Goal: Task Accomplishment & Management: Use online tool/utility

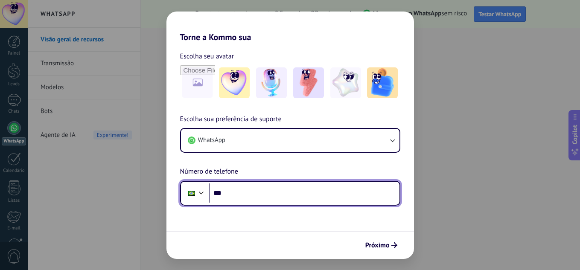
click at [228, 192] on input "***" at bounding box center [304, 194] width 190 height 20
click at [237, 189] on input "***" at bounding box center [304, 194] width 190 height 20
type input "**********"
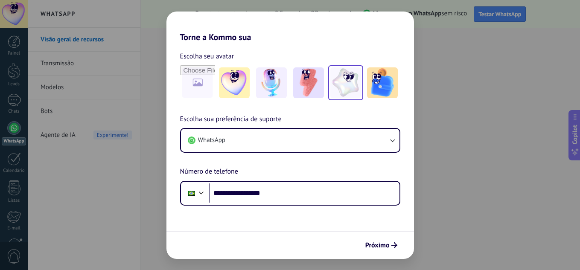
click at [345, 84] on img at bounding box center [346, 82] width 31 height 31
click at [250, 51] on div "Escolha seu avatar Redefinir" at bounding box center [290, 56] width 220 height 11
click at [247, 56] on link "Redefinir" at bounding box center [250, 56] width 26 height 9
click at [341, 91] on img at bounding box center [346, 82] width 31 height 31
click at [386, 246] on span "Próximo" at bounding box center [378, 246] width 24 height 6
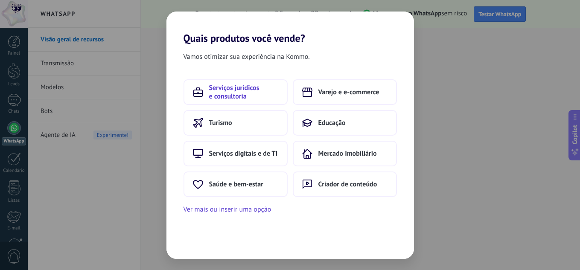
click at [202, 91] on icon at bounding box center [198, 92] width 10 height 10
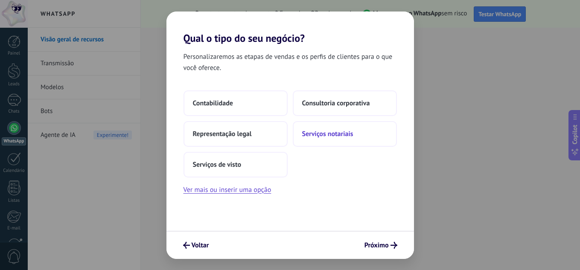
click at [314, 135] on span "Serviços notariais" at bounding box center [327, 134] width 51 height 9
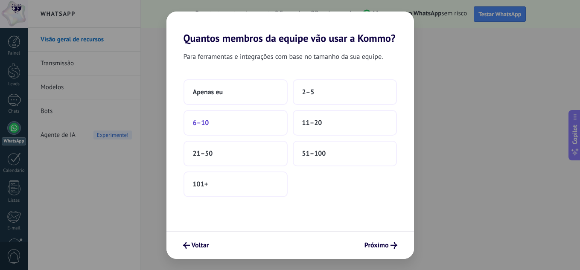
click at [200, 124] on span "6–10" at bounding box center [201, 123] width 16 height 9
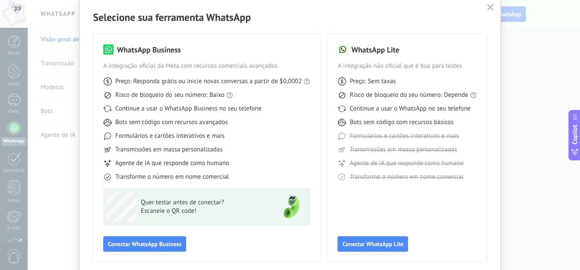
scroll to position [65, 0]
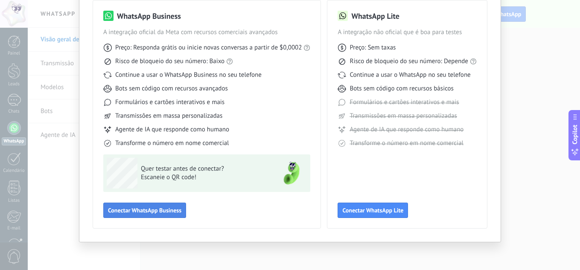
click at [138, 206] on button "Conectar WhatsApp Business" at bounding box center [144, 210] width 83 height 15
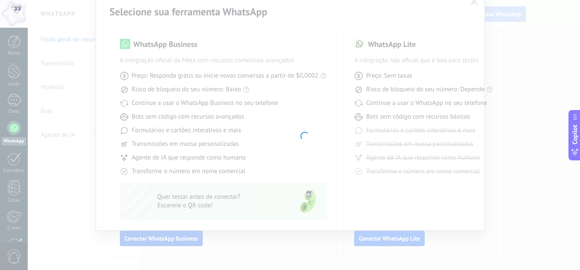
scroll to position [37, 0]
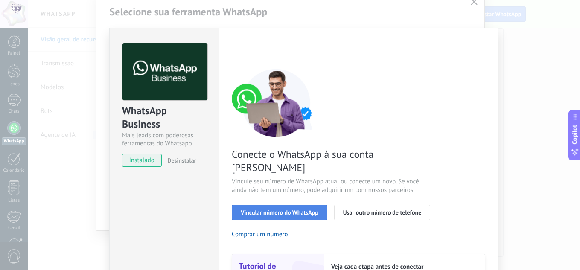
click at [260, 210] on span "Vincular número do WhatsApp" at bounding box center [280, 213] width 78 height 6
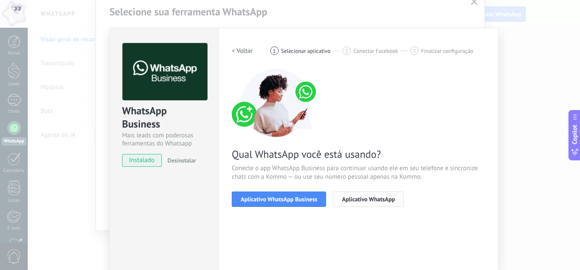
click at [356, 200] on span "Aplicativo WhatsApp" at bounding box center [368, 199] width 53 height 6
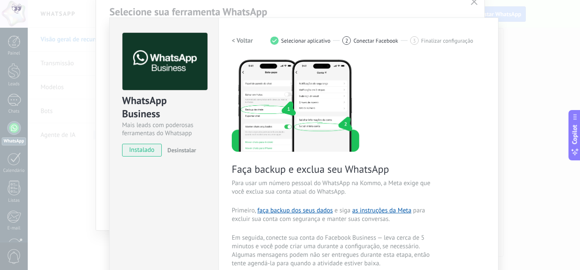
scroll to position [0, 0]
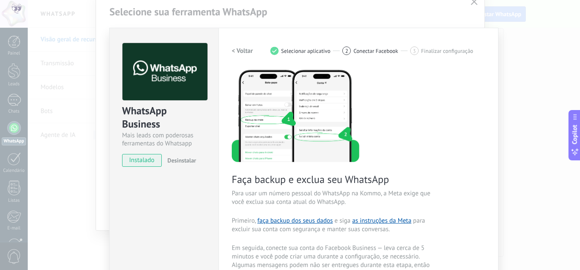
click at [476, 2] on div "WhatsApp Business Mais leads com poderosas ferramentas do Whatsapp instalado De…" at bounding box center [304, 135] width 553 height 270
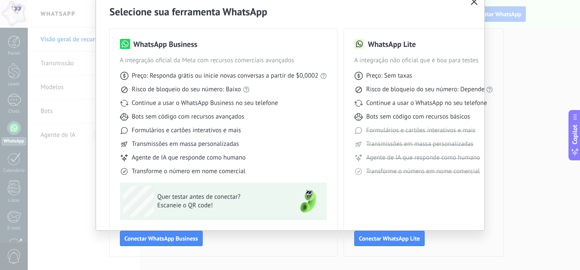
click at [475, 3] on icon "button" at bounding box center [474, 1] width 7 height 7
